Goal: Transaction & Acquisition: Purchase product/service

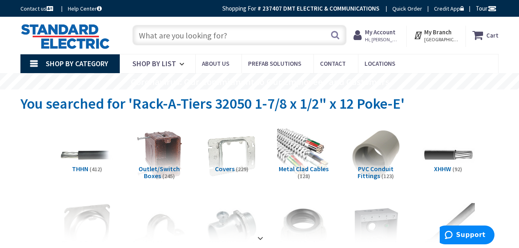
click at [168, 34] on input "text" at bounding box center [240, 35] width 214 height 20
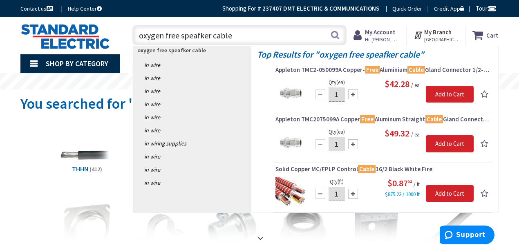
click at [197, 33] on input "oxygen free speafker cable" at bounding box center [240, 35] width 214 height 20
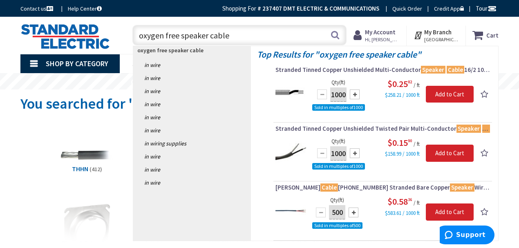
click at [139, 34] on input "oxygen free speaker cable" at bounding box center [240, 35] width 214 height 20
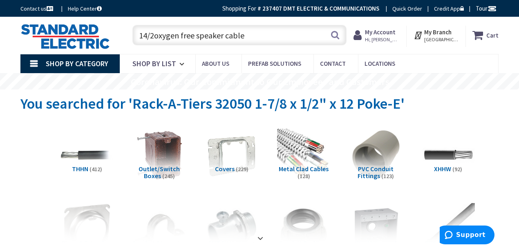
type input "14/2 oxygen free speaker cable"
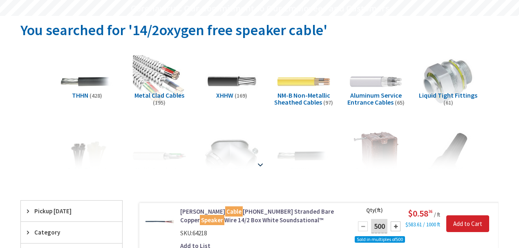
scroll to position [109, 0]
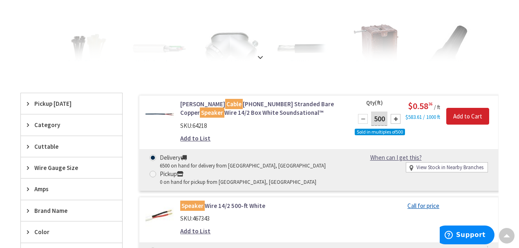
type input "[PERSON_NAME][GEOGRAPHIC_DATA], [GEOGRAPHIC_DATA]"
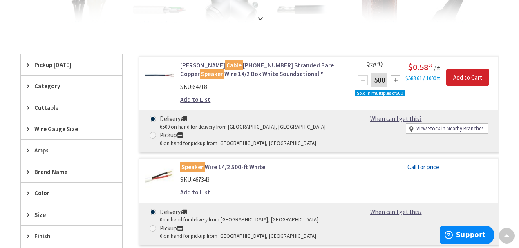
scroll to position [218, 0]
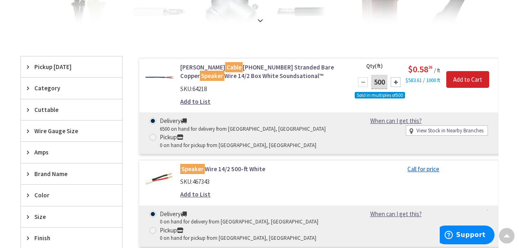
click at [260, 66] on link "Coleman Cable 94742-45-01 Stranded Bare Copper Speaker Wire 14/2 Box White Soun…" at bounding box center [261, 72] width 162 height 18
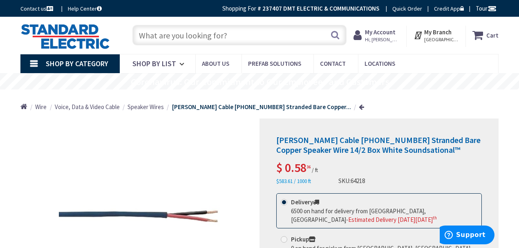
click at [160, 32] on input "text" at bounding box center [240, 35] width 214 height 20
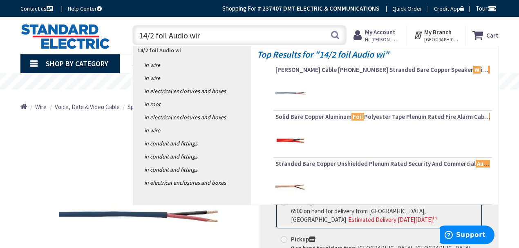
type input "14/2 foil Audio wire"
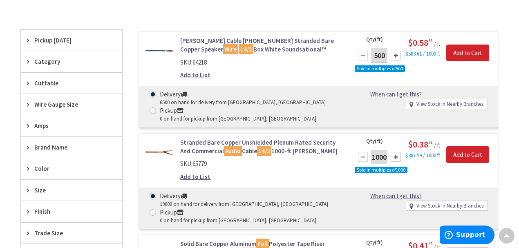
scroll to position [245, 0]
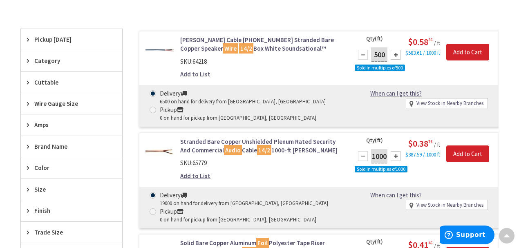
click at [212, 37] on link "Coleman Cable 94742-45-01 Stranded Bare Copper Speaker Wire 14/2 Box White Soun…" at bounding box center [261, 45] width 162 height 18
